Goal: Find specific page/section: Find specific page/section

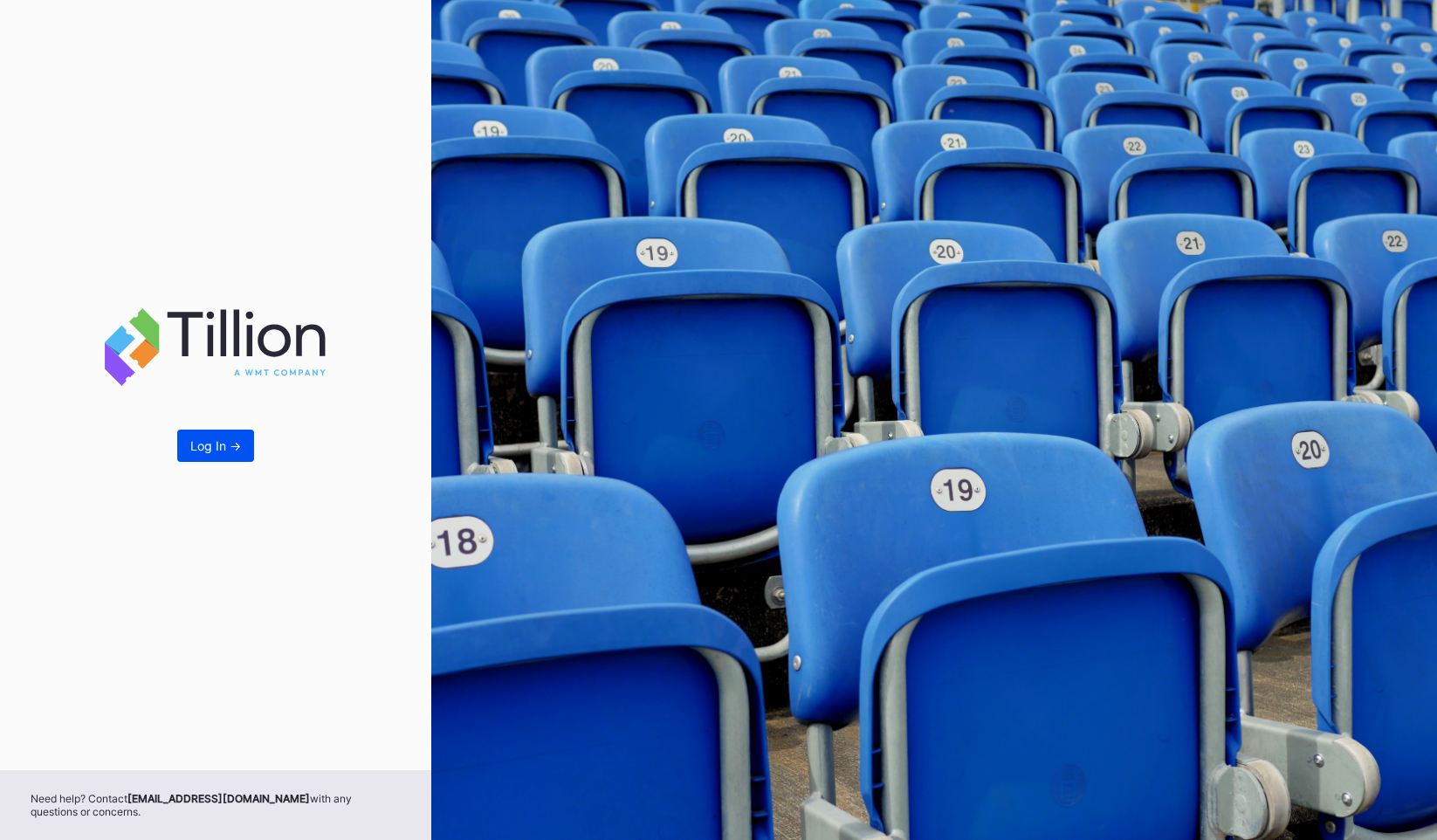
click at [223, 450] on div "Log In ->" at bounding box center [216, 445] width 51 height 15
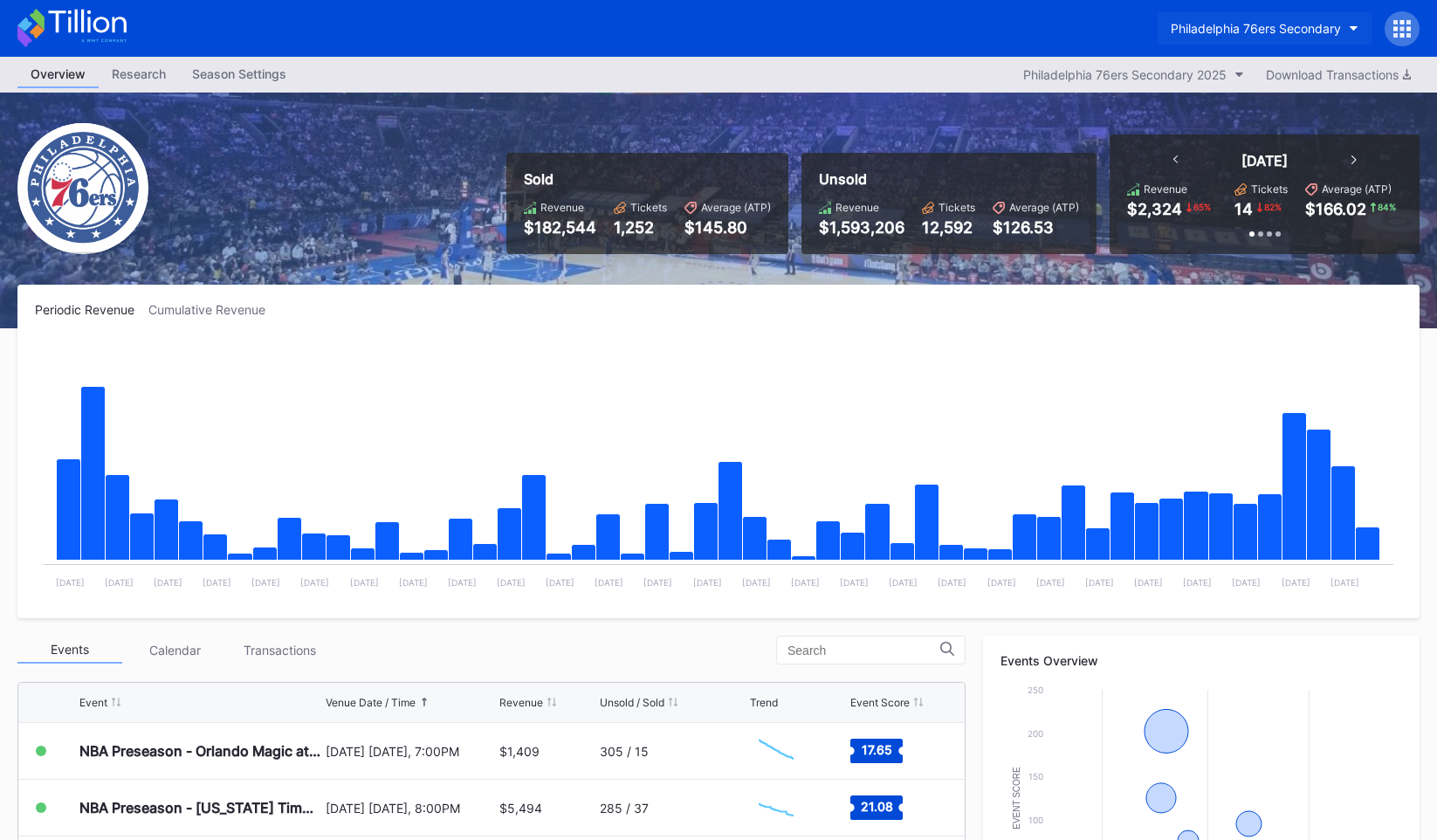
click at [1295, 32] on div "Philadelphia 76ers Secondary" at bounding box center [1255, 29] width 170 height 15
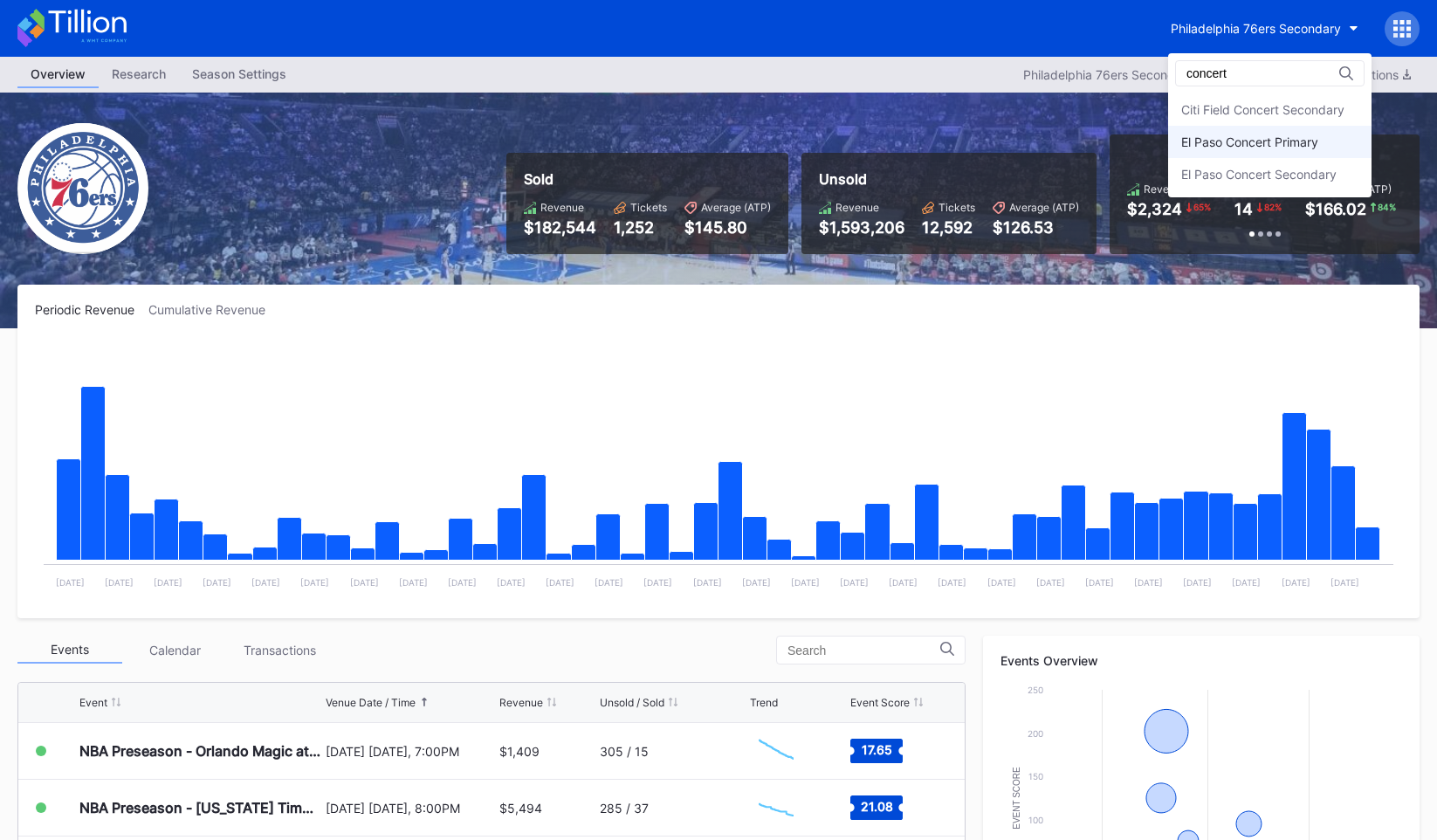
type input "concert"
click at [1300, 149] on div "El Paso Concert Primary" at bounding box center [1250, 142] width 137 height 15
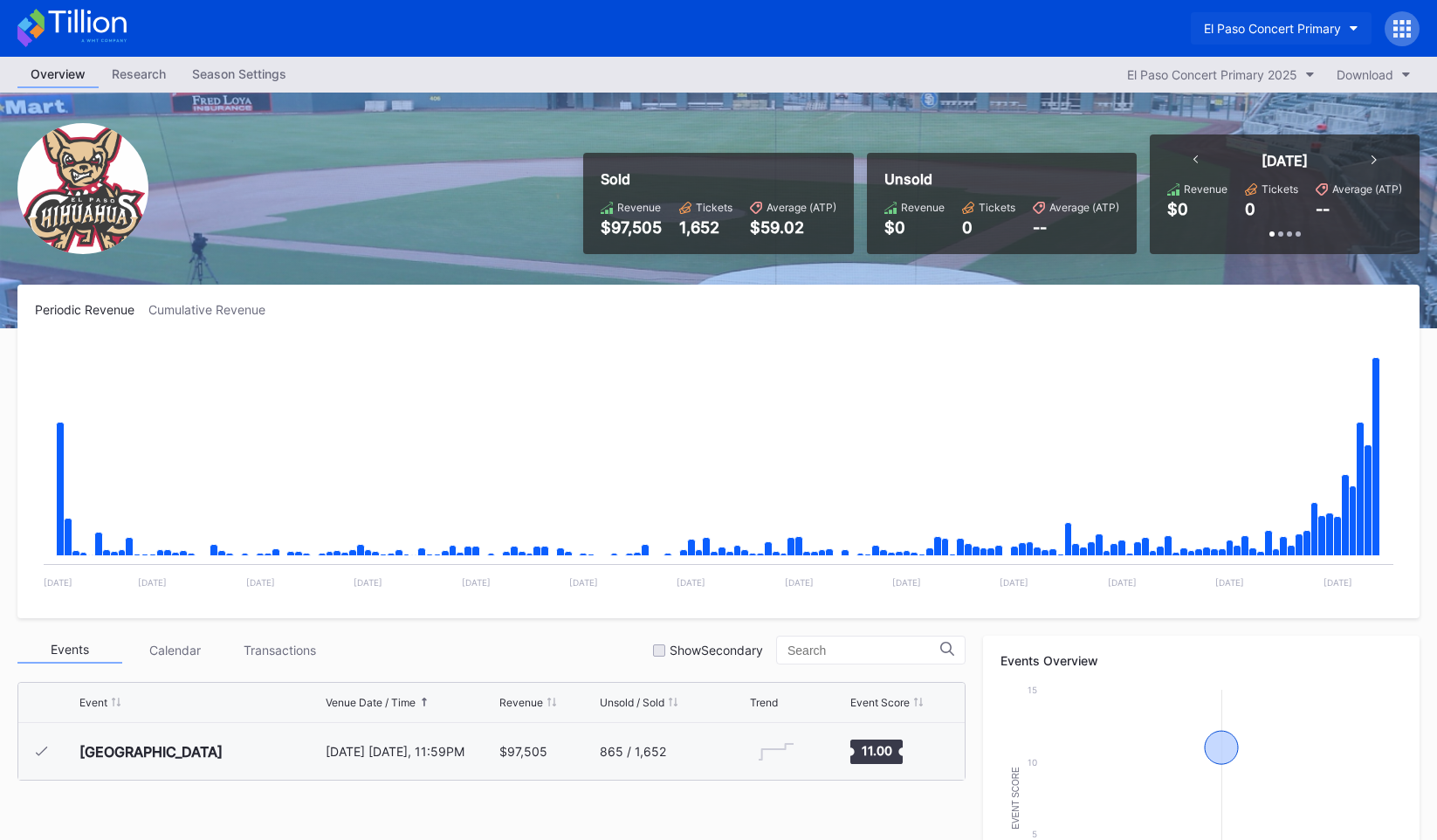
click at [1299, 34] on div "El Paso Concert Primary" at bounding box center [1272, 29] width 137 height 15
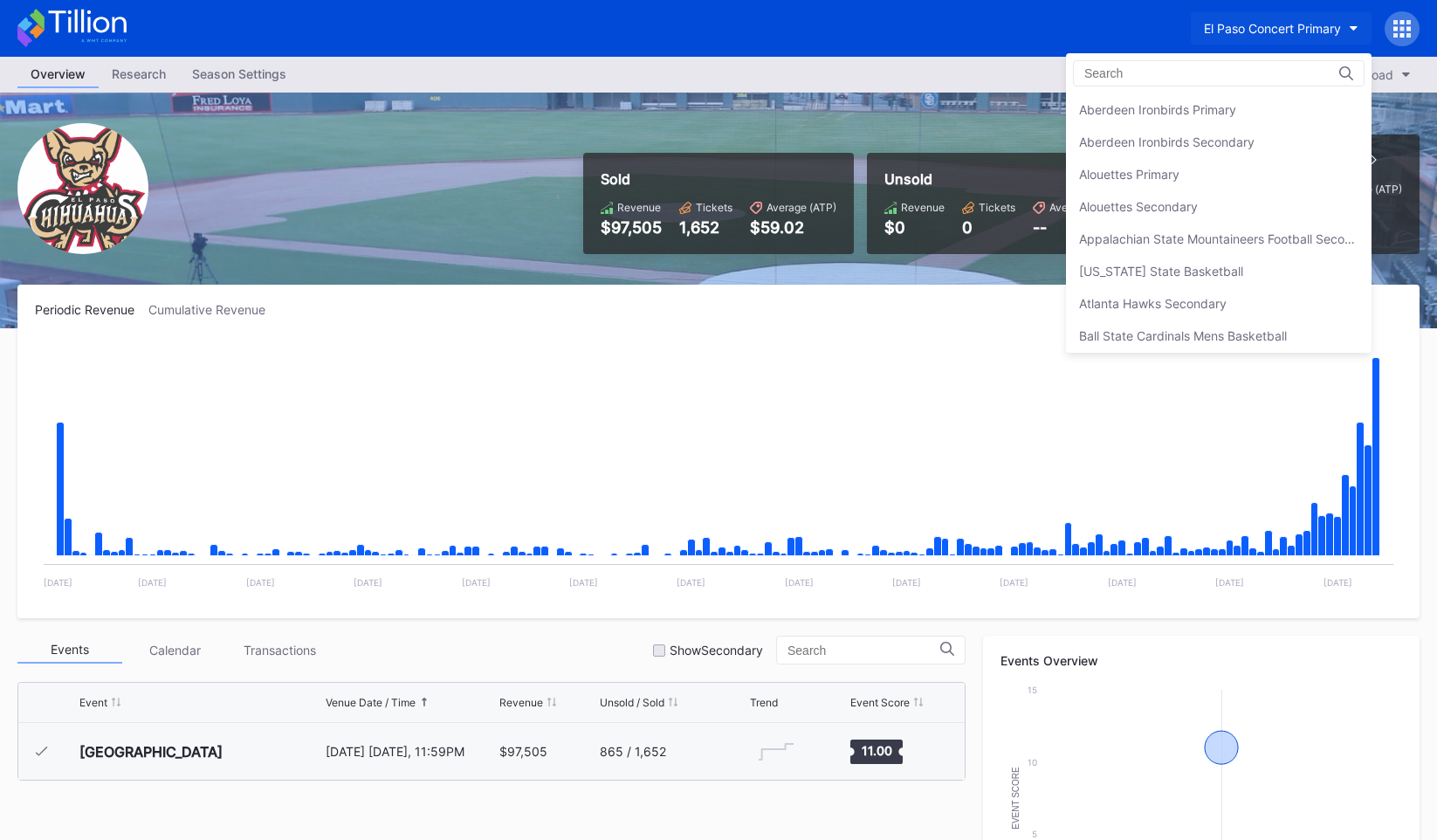
scroll to position [1583, 0]
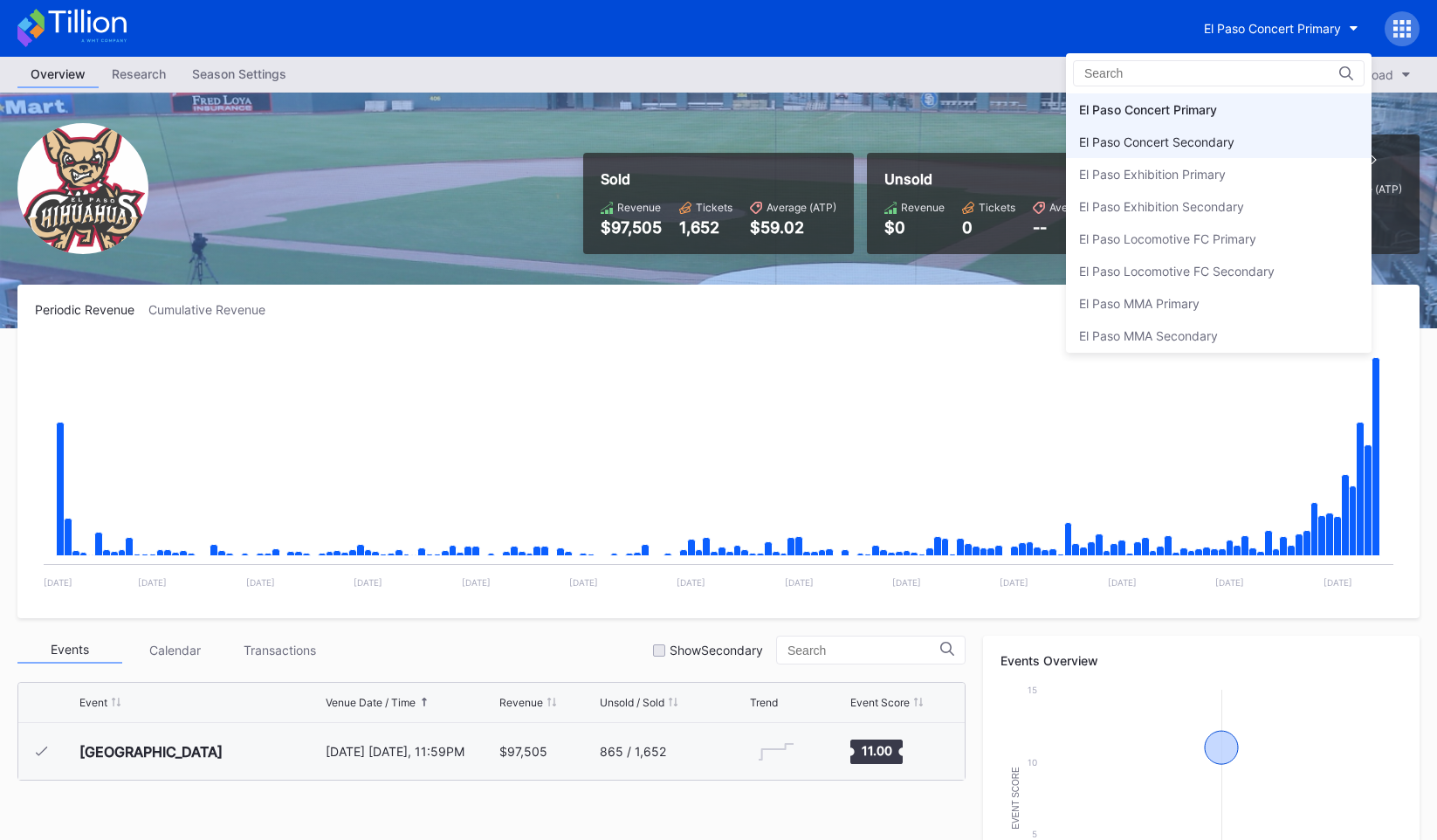
click at [1213, 153] on div "El Paso Concert Secondary" at bounding box center [1219, 142] width 306 height 32
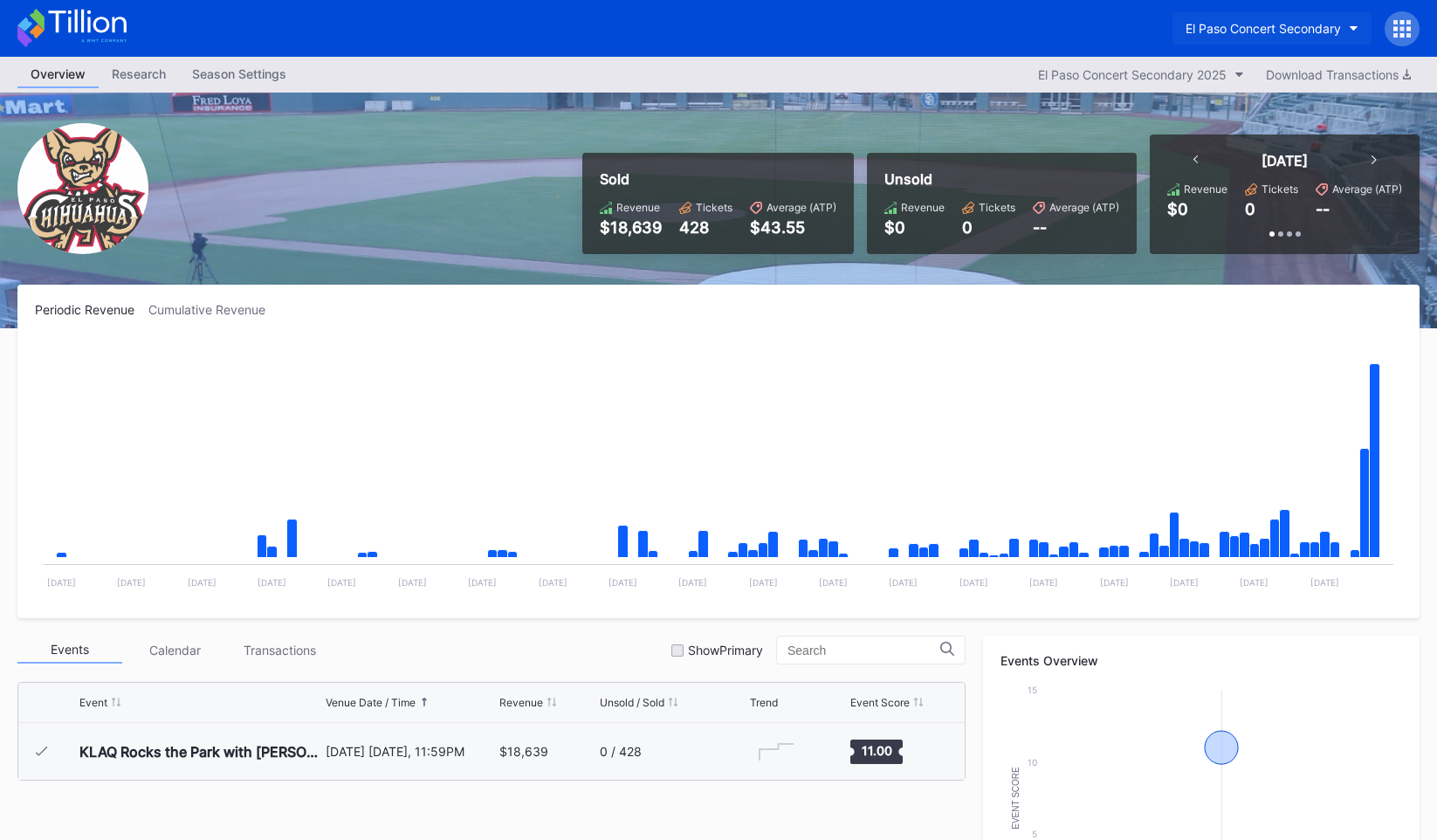
click at [1221, 39] on button "El Paso Concert Secondary" at bounding box center [1271, 29] width 199 height 32
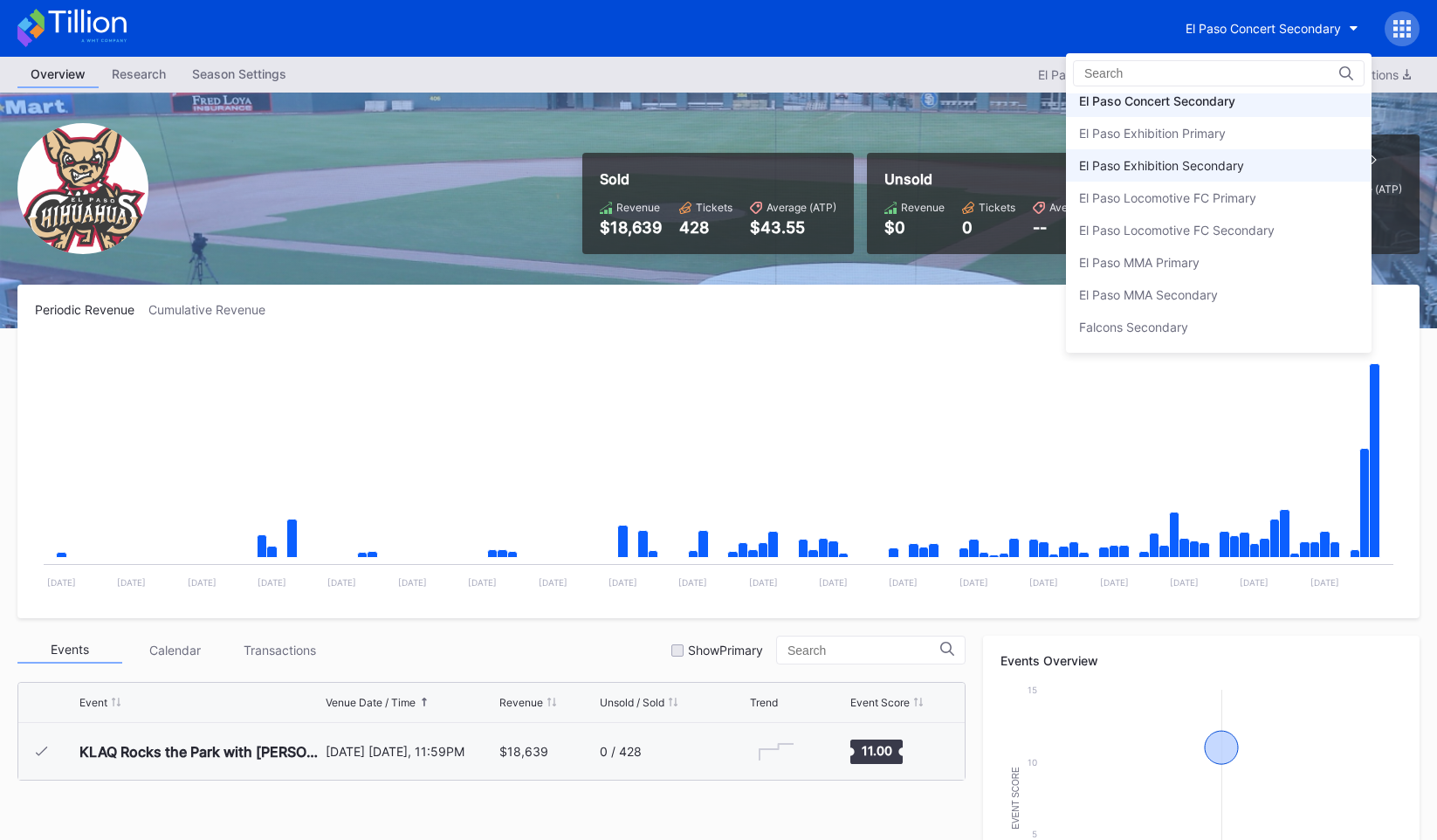
scroll to position [1626, 0]
click at [1152, 170] on div "El Paso Exhibition Secondary" at bounding box center [1161, 163] width 165 height 15
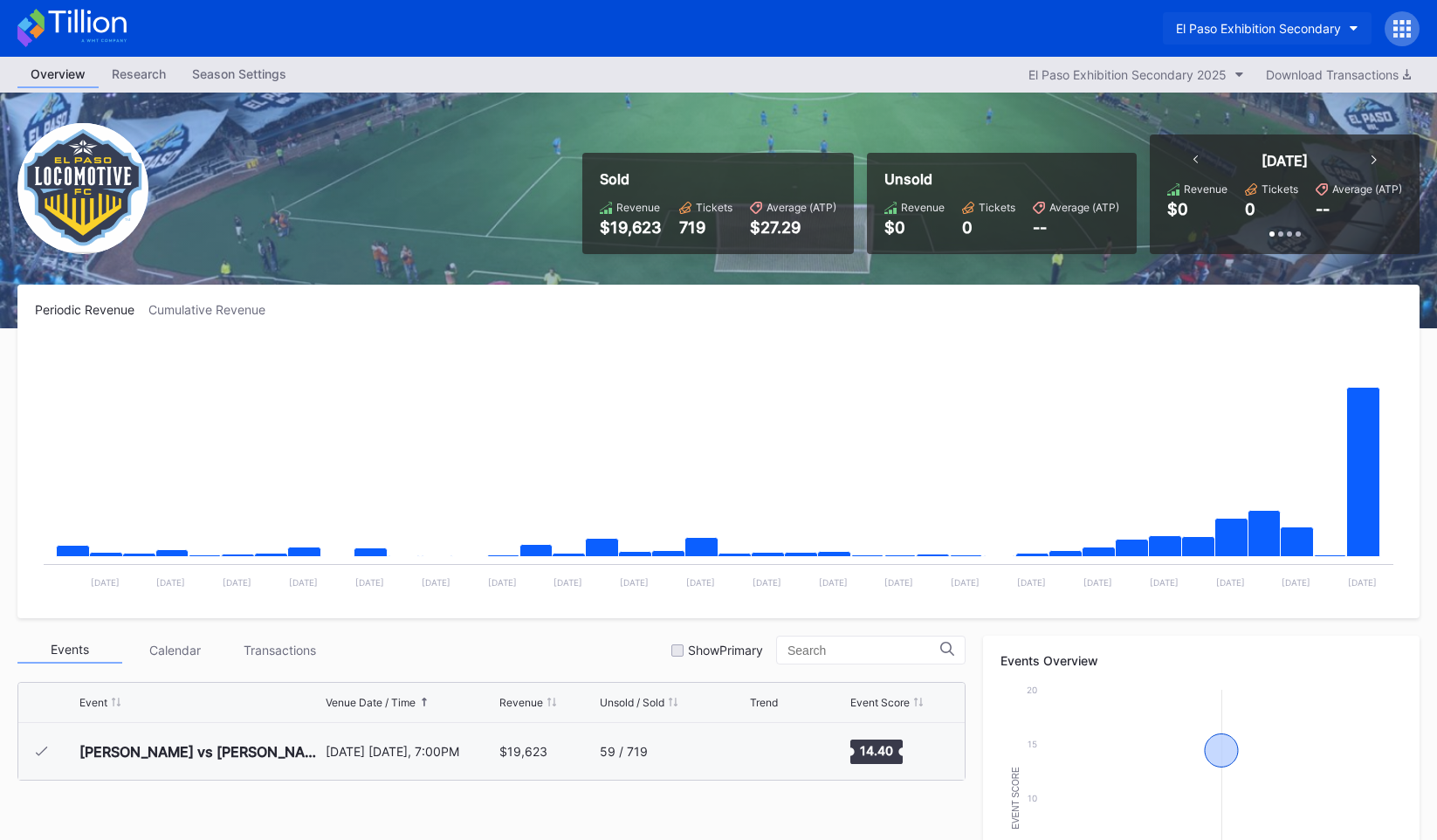
click at [1225, 32] on div "El Paso Exhibition Secondary" at bounding box center [1258, 29] width 165 height 15
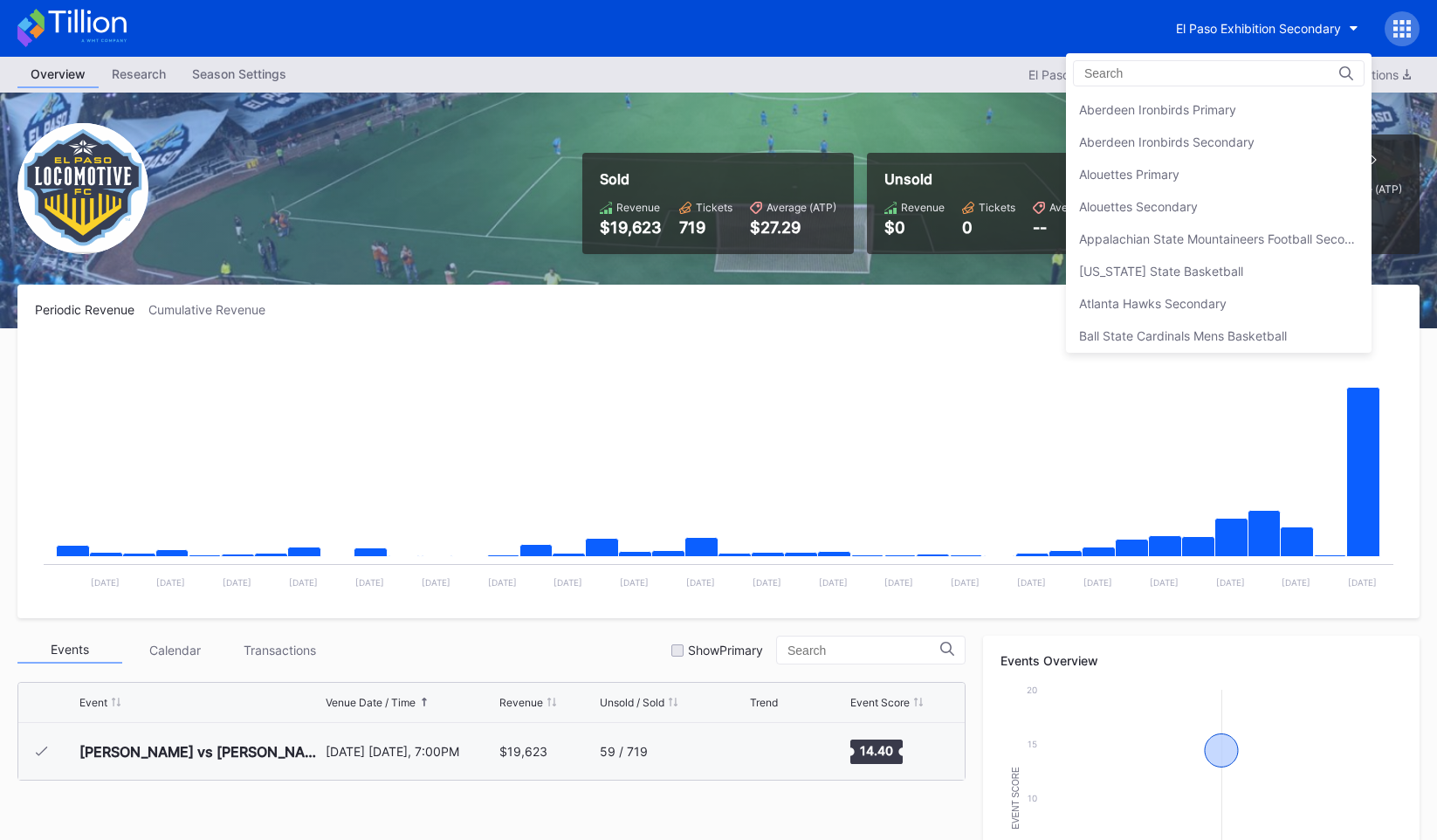
scroll to position [1679, 0]
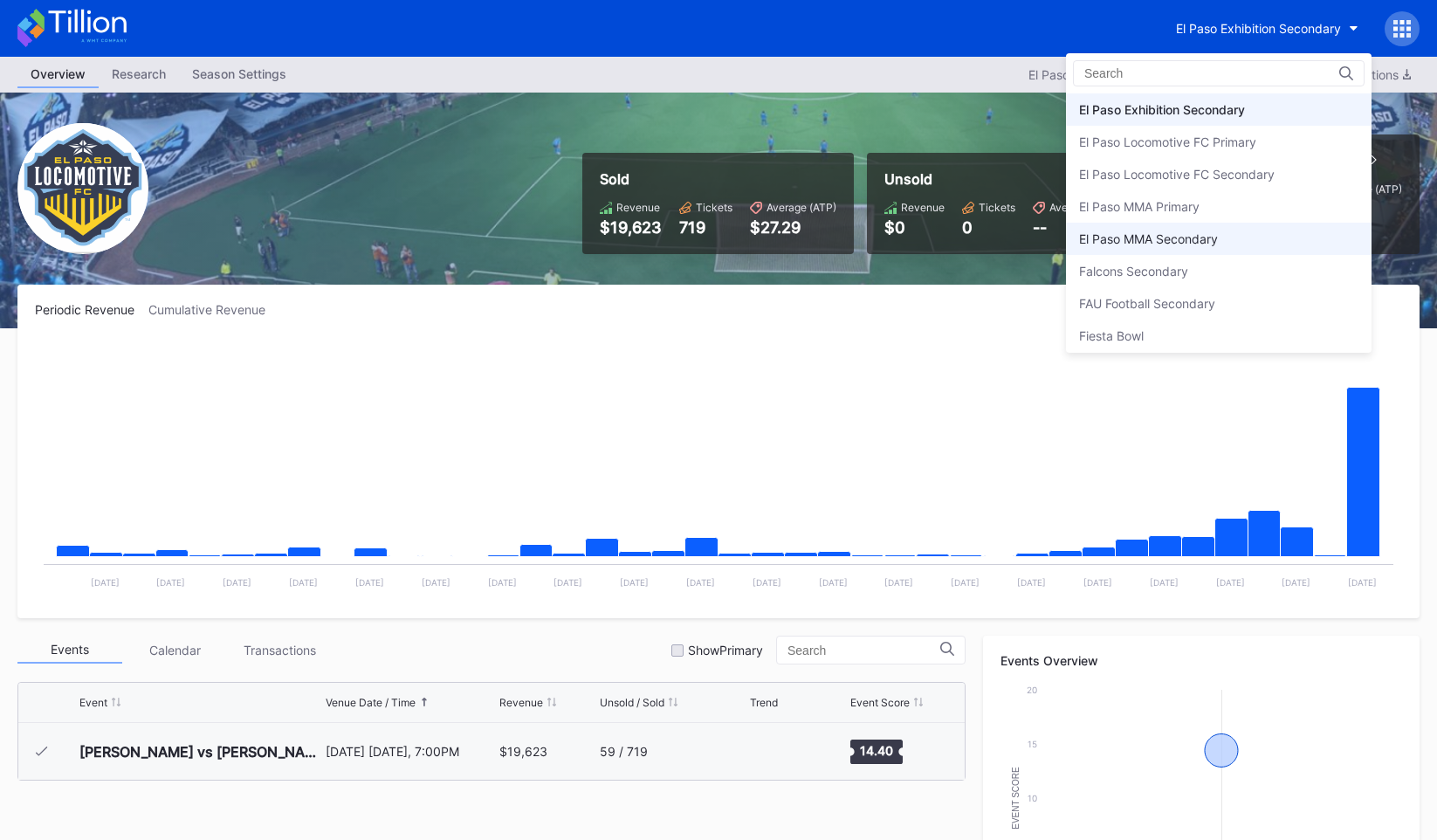
click at [1153, 225] on div "El Paso MMA Secondary" at bounding box center [1219, 239] width 306 height 32
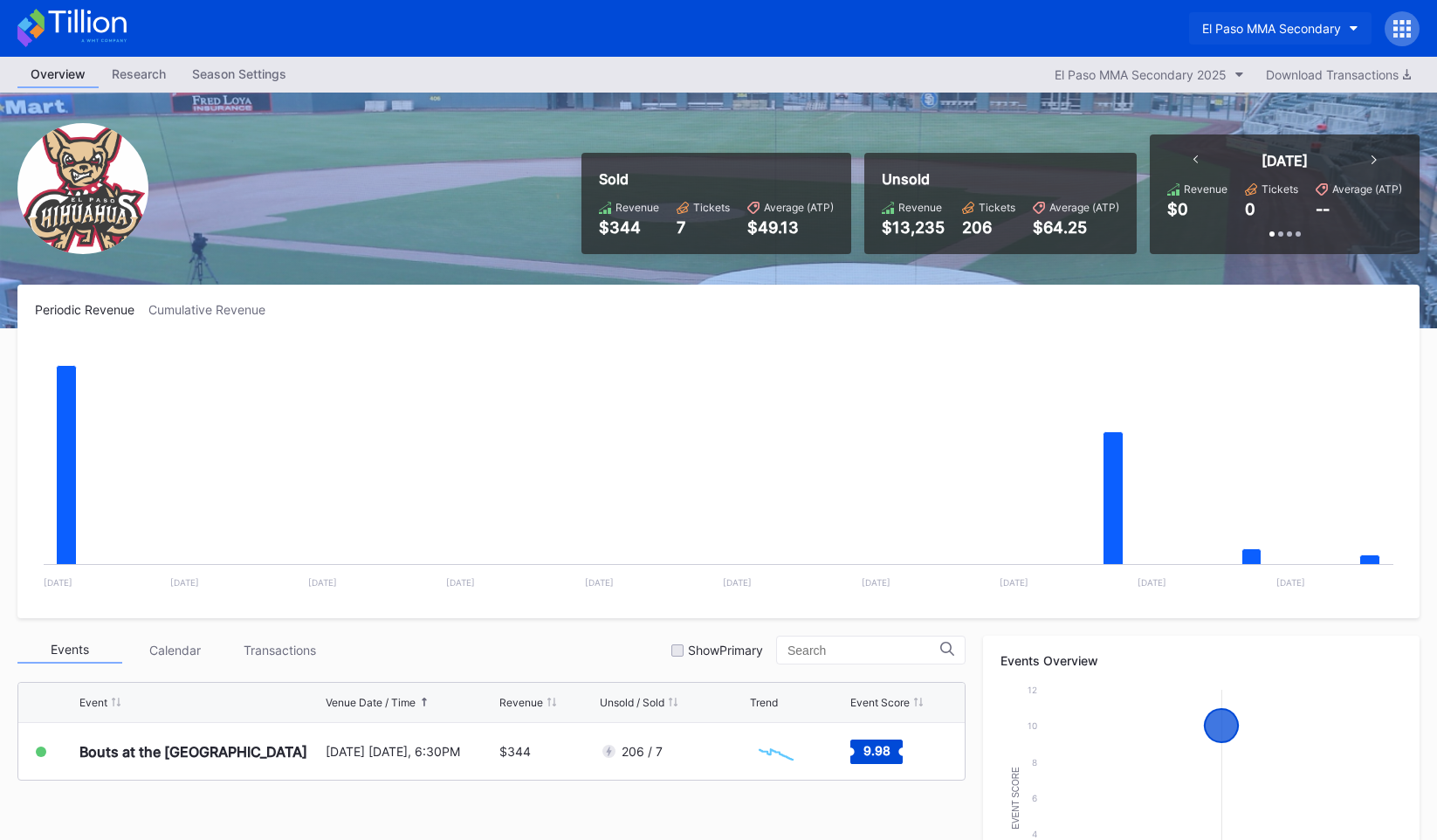
click at [1291, 17] on button "El Paso MMA Secondary" at bounding box center [1280, 29] width 183 height 32
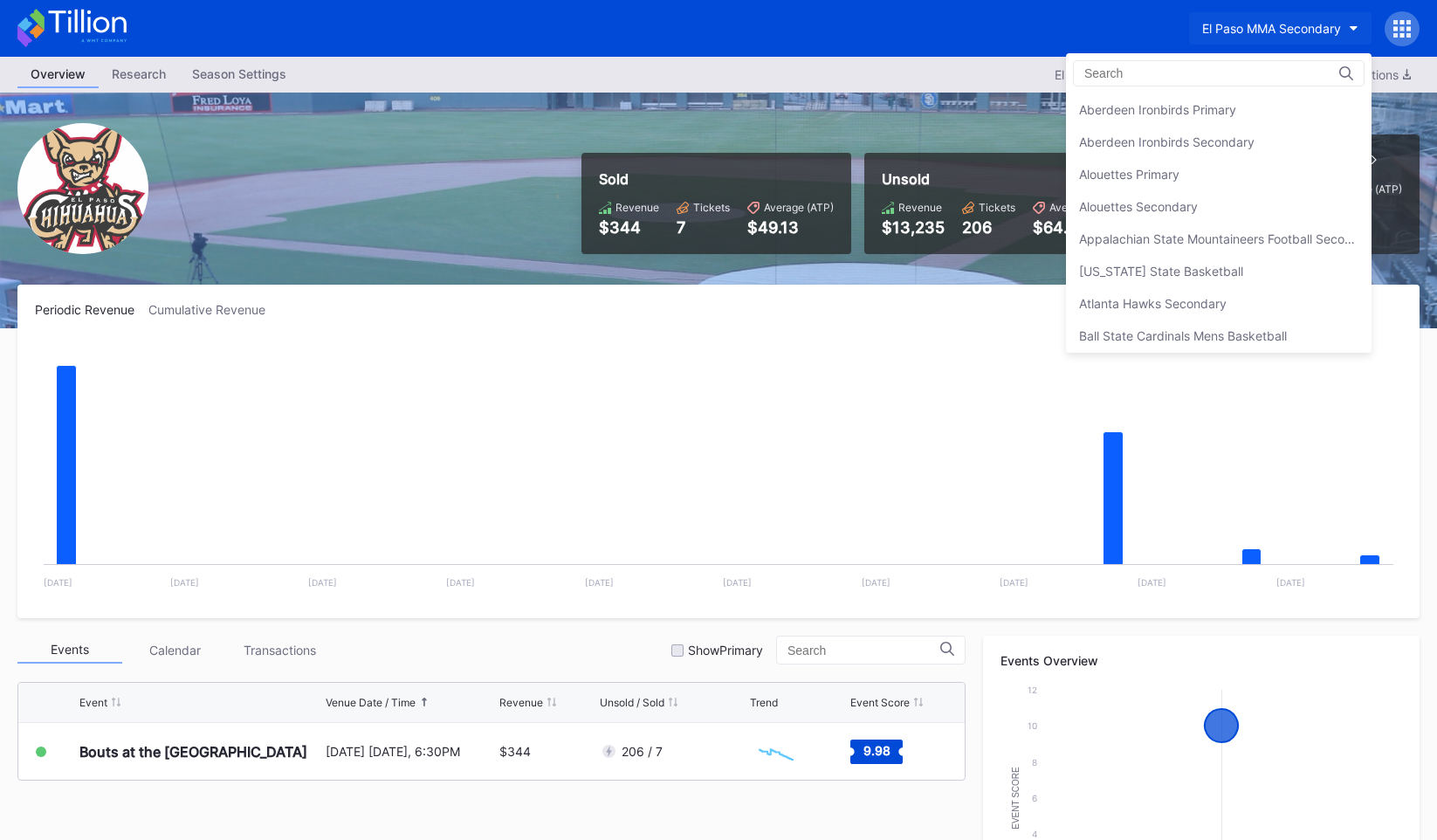
scroll to position [1808, 0]
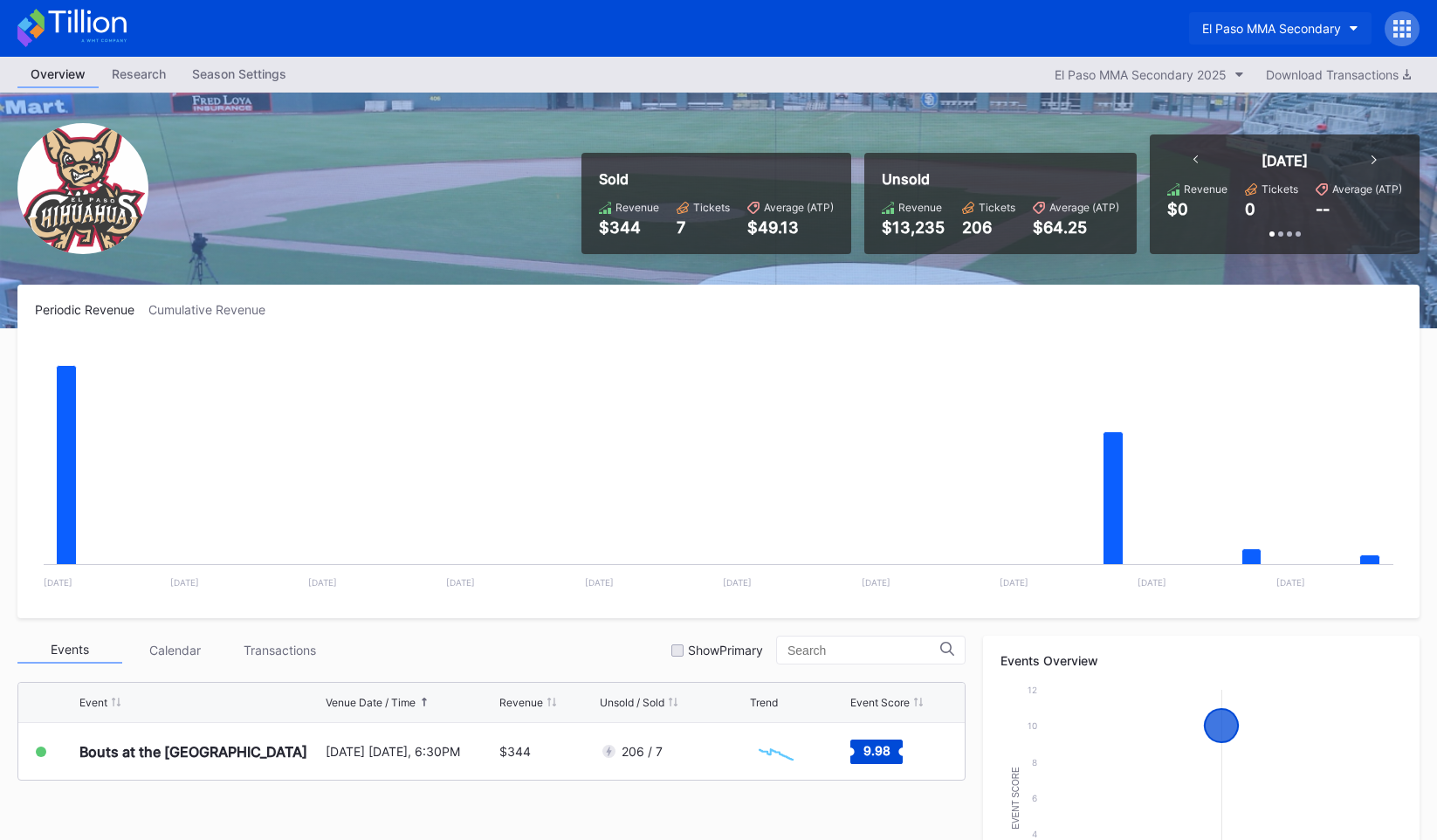
click at [1290, 36] on button "El Paso MMA Secondary" at bounding box center [1280, 29] width 183 height 32
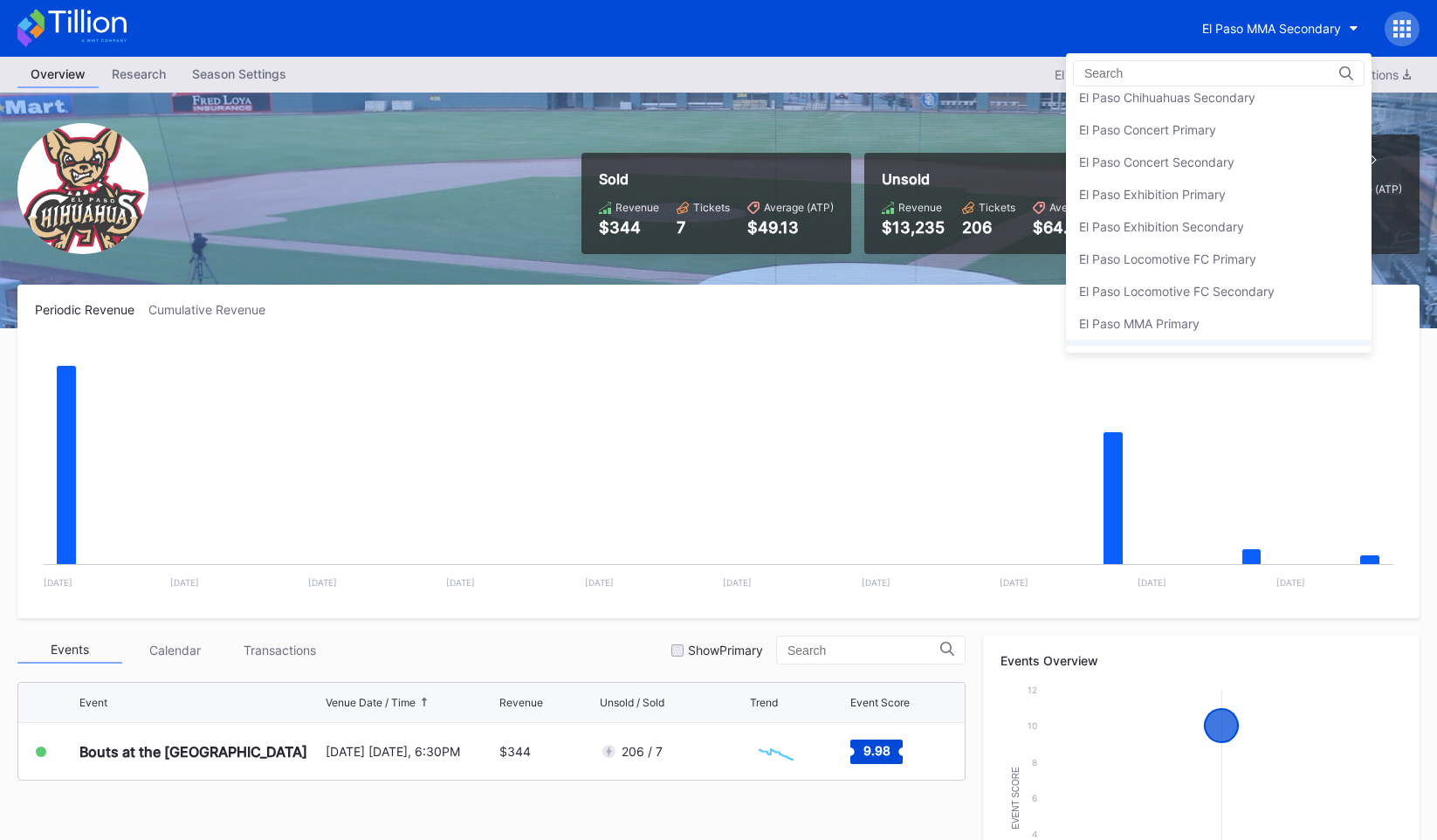
scroll to position [1552, 0]
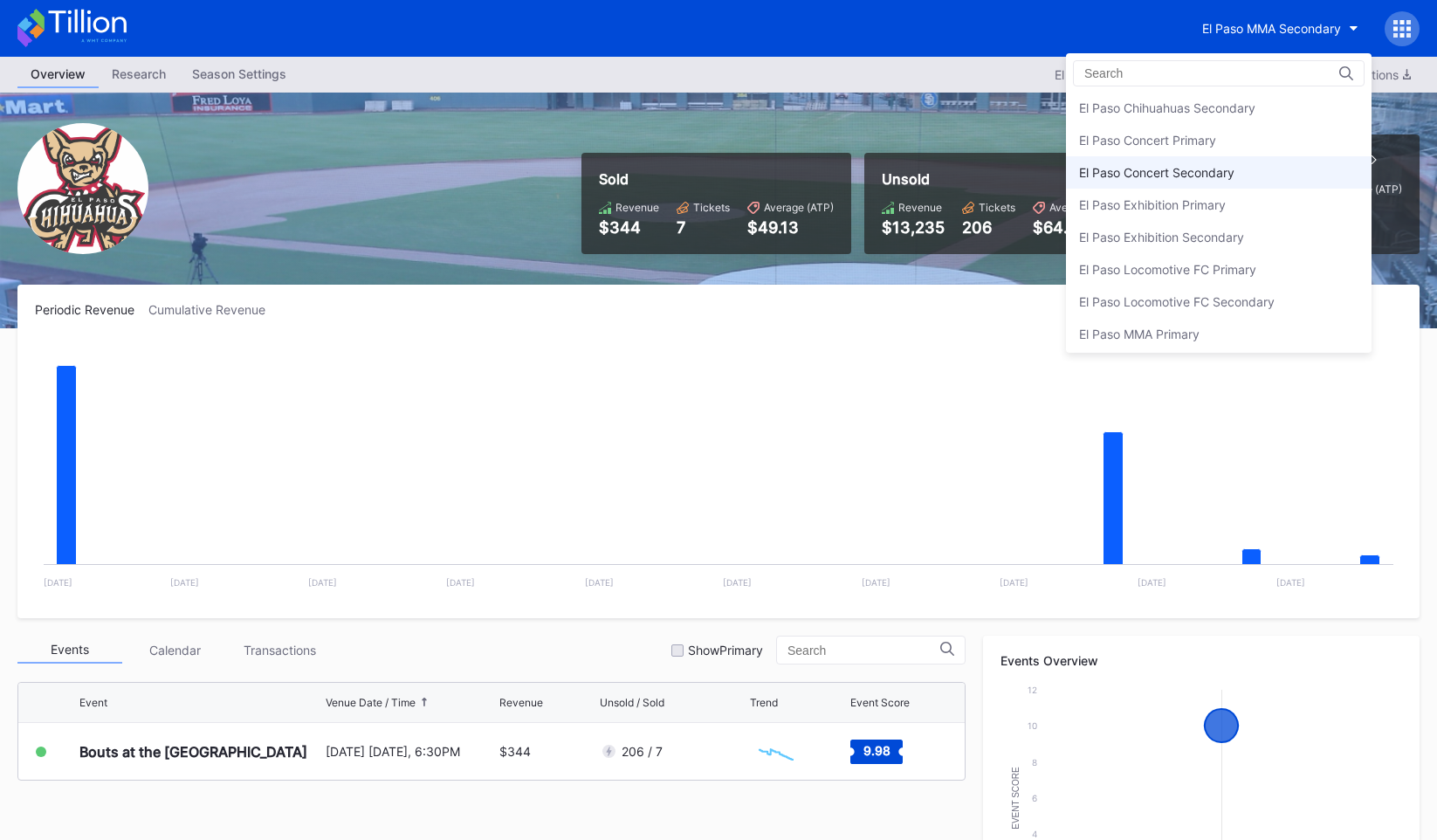
click at [1253, 158] on div "El Paso Concert Secondary" at bounding box center [1219, 172] width 306 height 32
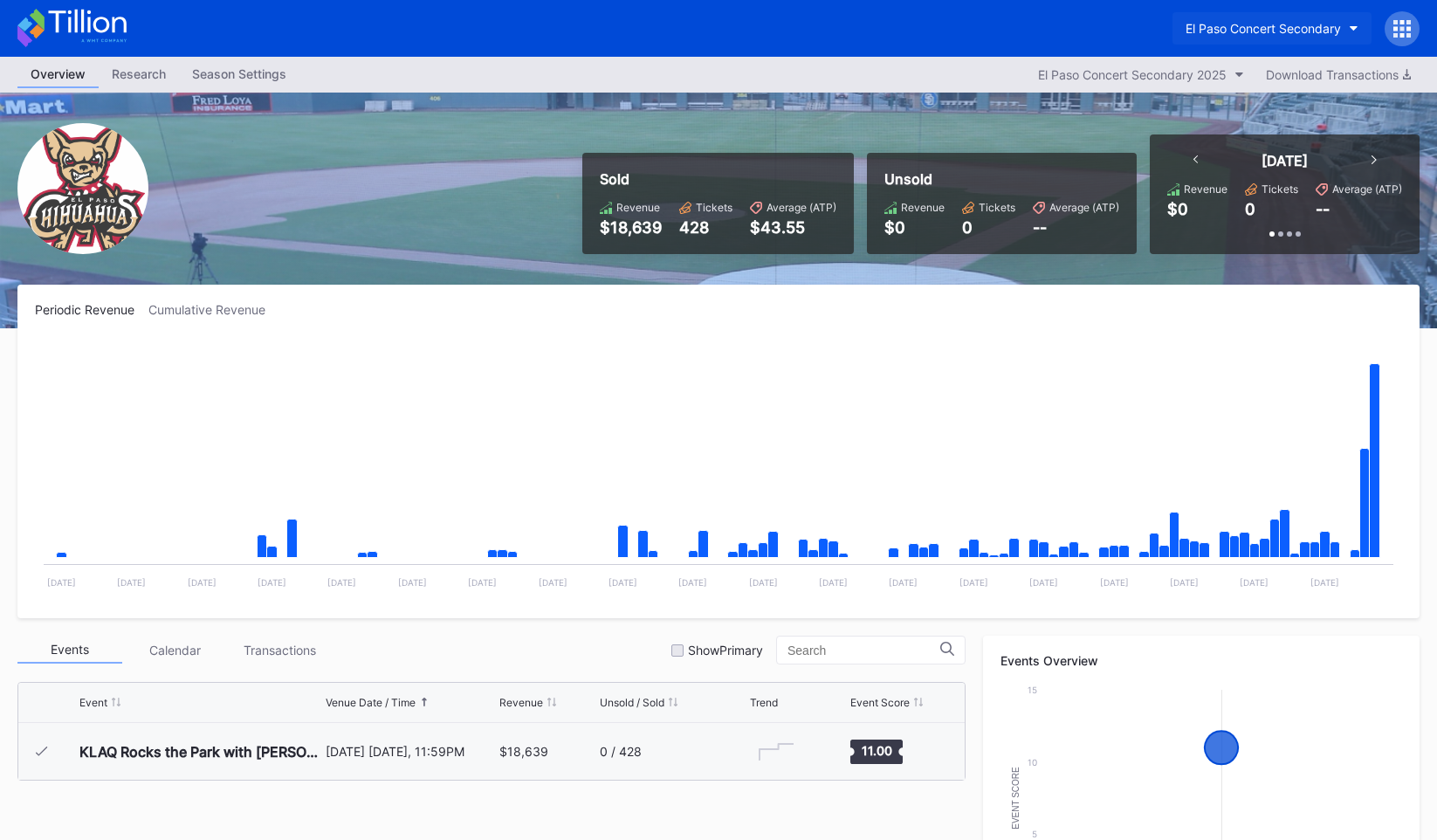
click at [1330, 33] on div "El Paso Concert Secondary" at bounding box center [1263, 29] width 155 height 15
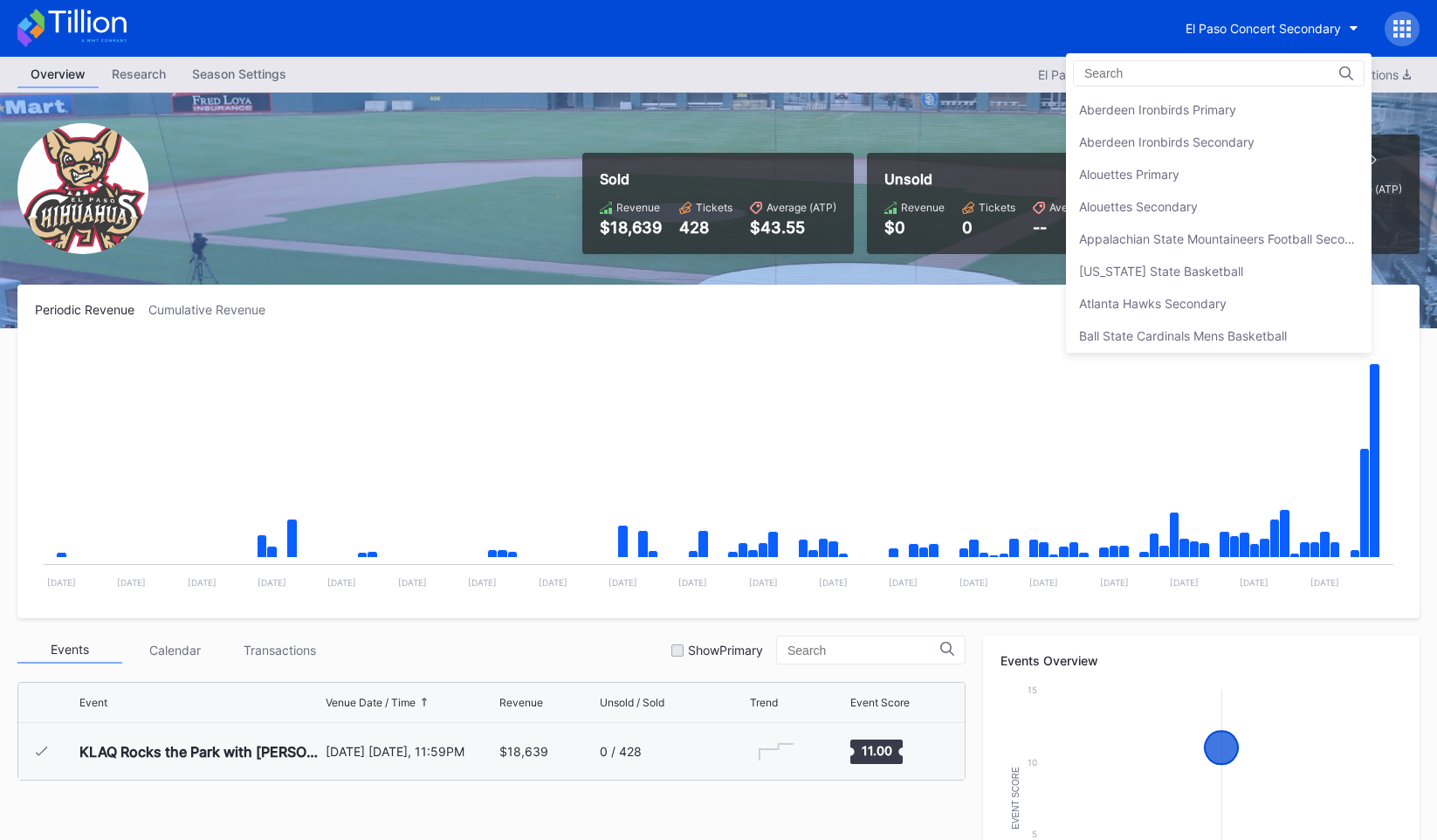
scroll to position [1615, 0]
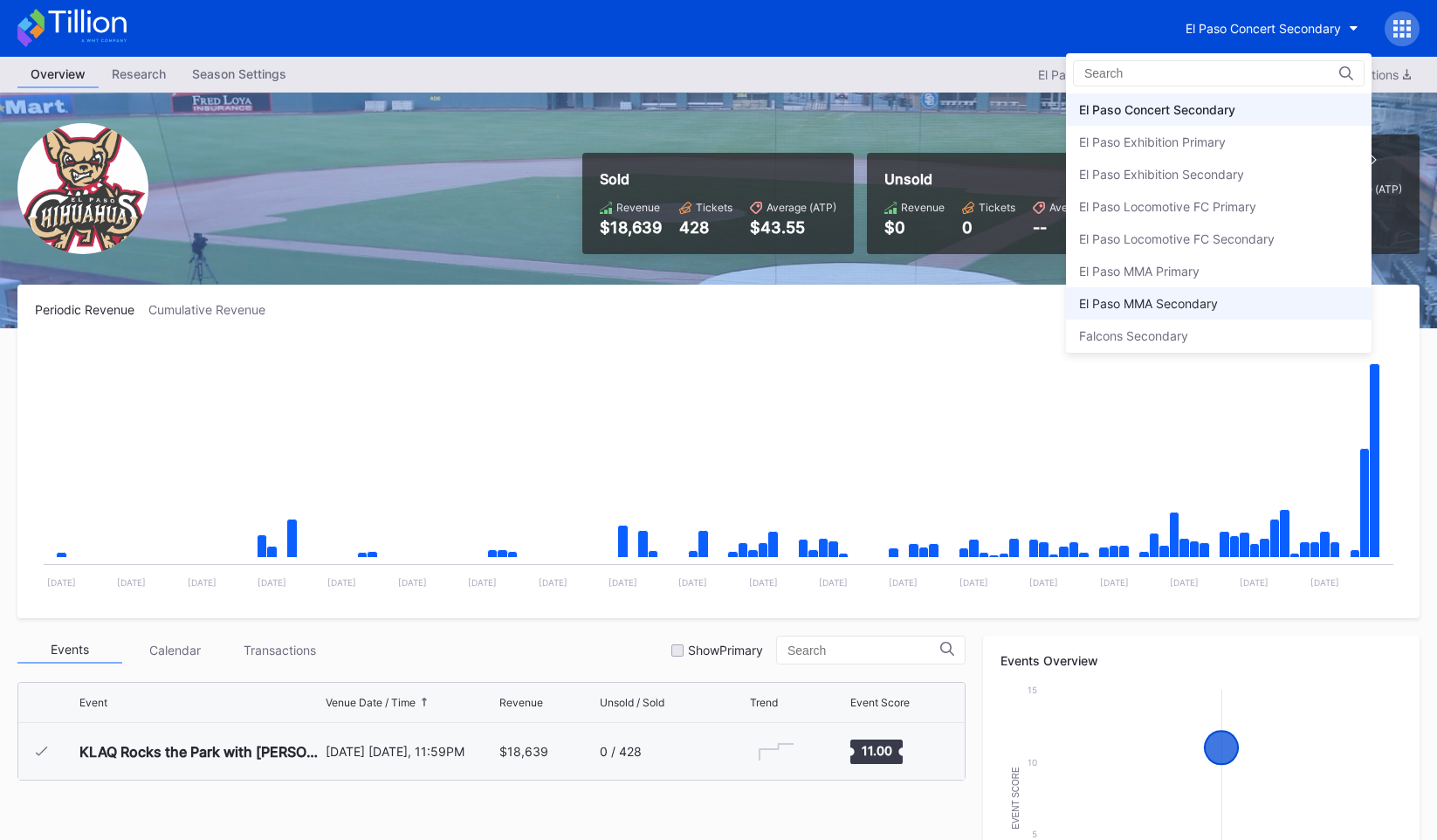
click at [1240, 297] on div "El Paso MMA Secondary" at bounding box center [1219, 303] width 306 height 32
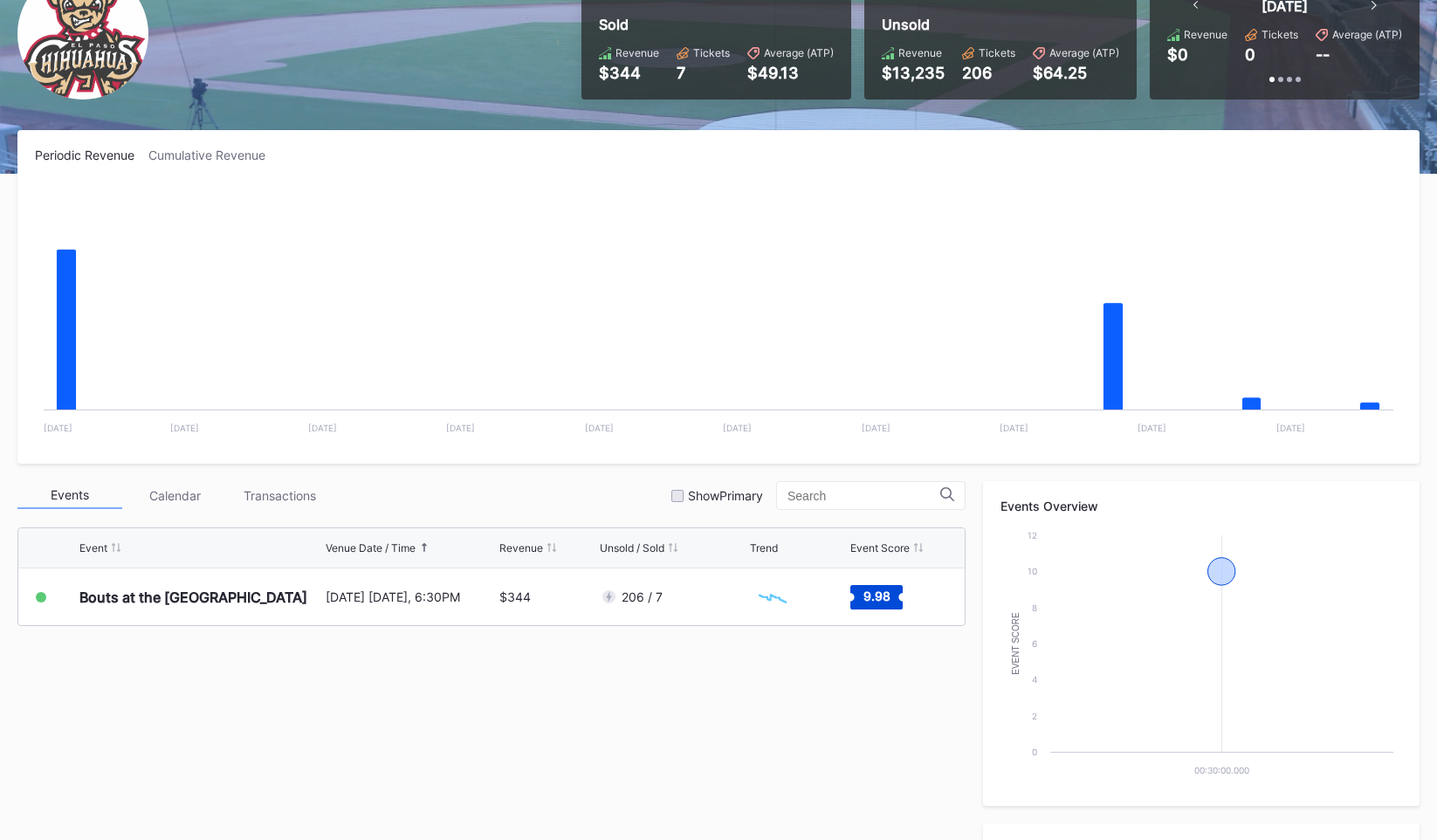
scroll to position [164, 0]
